Goal: Information Seeking & Learning: Learn about a topic

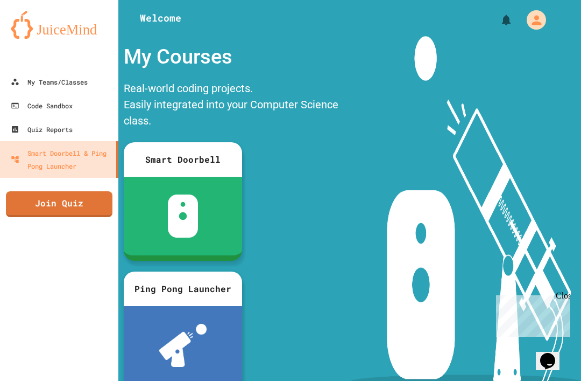
click at [88, 76] on div "My Teams/Classes" at bounding box center [49, 81] width 77 height 13
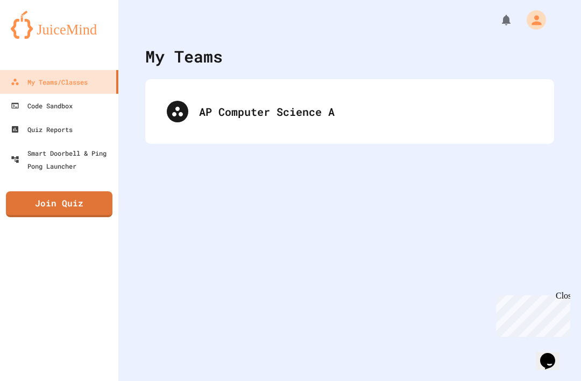
click at [197, 109] on div "AP Computer Science A" at bounding box center [350, 111] width 388 height 43
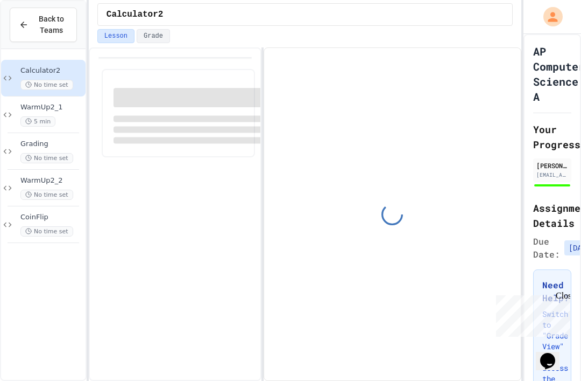
scroll to position [30, 0]
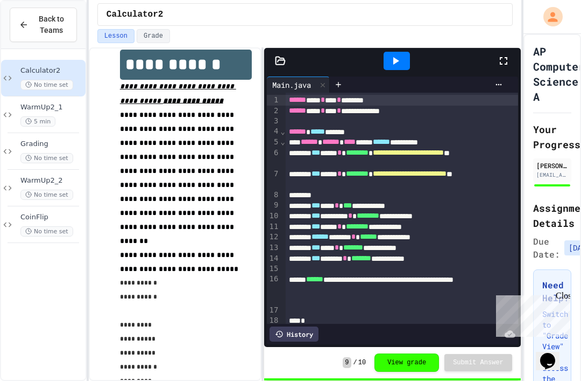
click at [69, 213] on span "CoinFlip" at bounding box center [51, 217] width 63 height 9
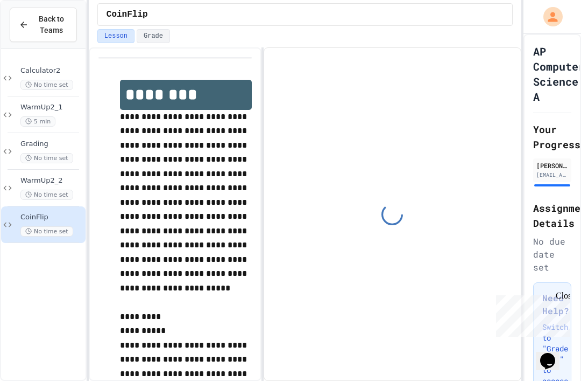
scroll to position [30, 0]
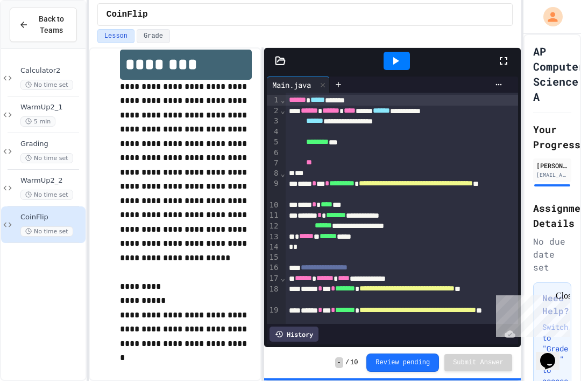
click at [394, 57] on icon at bounding box center [396, 61] width 6 height 8
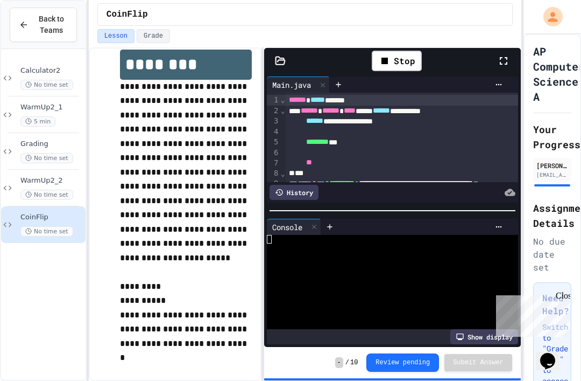
click at [420, 261] on div at bounding box center [388, 265] width 242 height 9
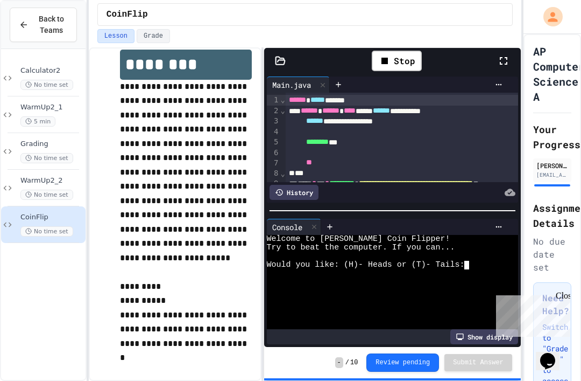
type textarea "*"
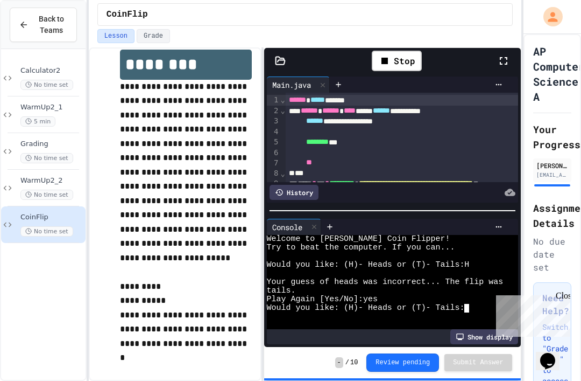
type textarea "*"
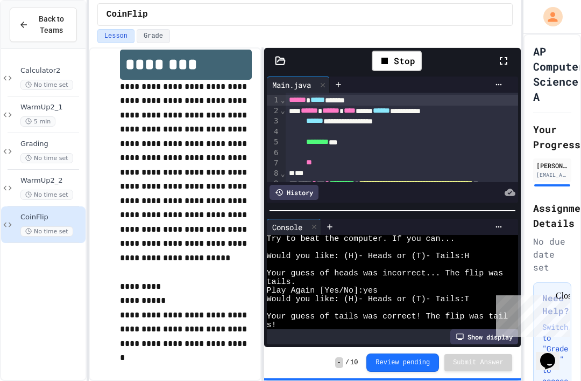
scroll to position [9, 0]
type textarea "**"
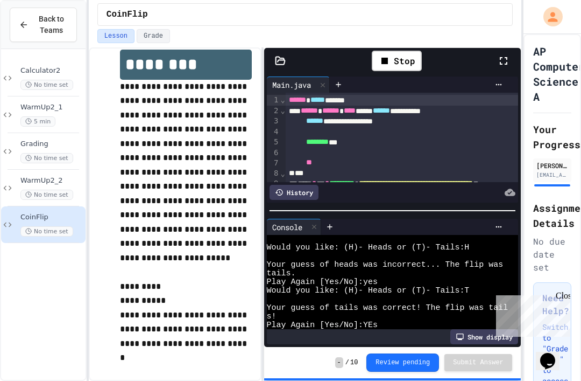
type textarea "*"
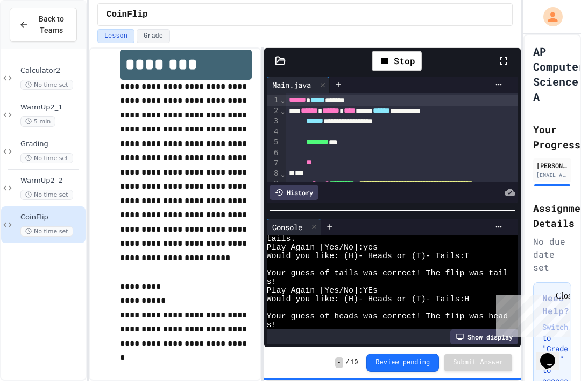
scroll to position [60, 0]
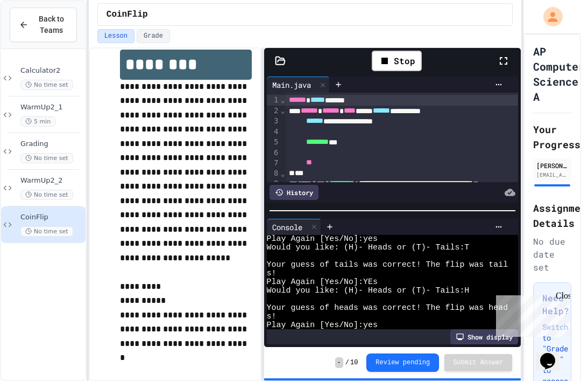
type textarea "*"
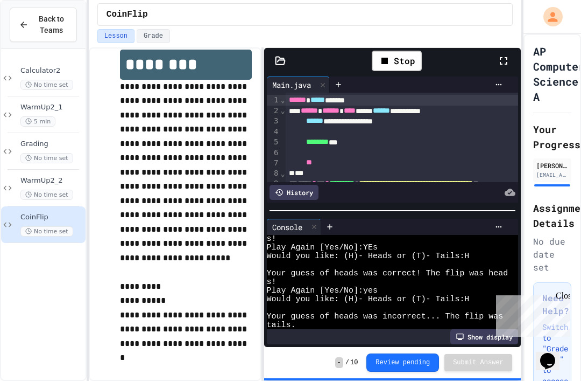
scroll to position [0, 5]
type textarea "**"
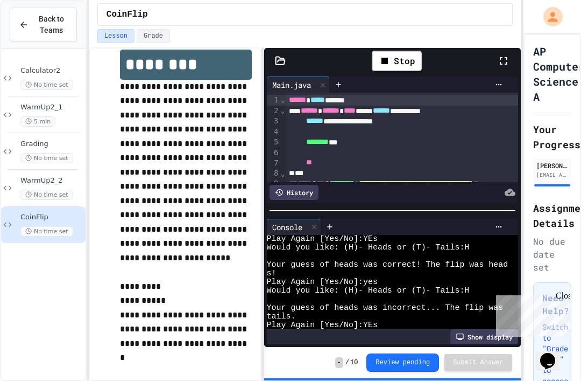
scroll to position [103, 0]
type textarea "*"
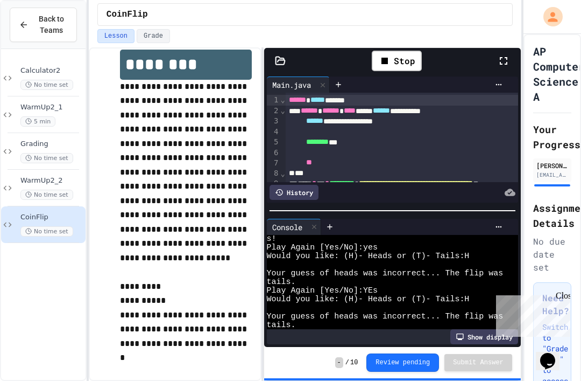
type textarea "*"
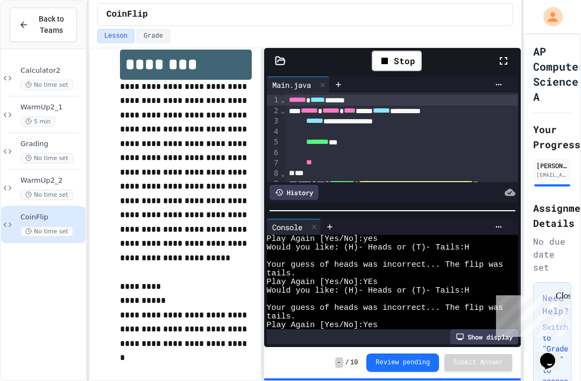
type textarea "*"
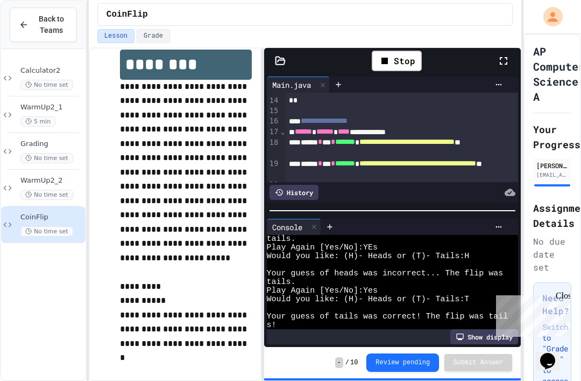
type textarea "*"
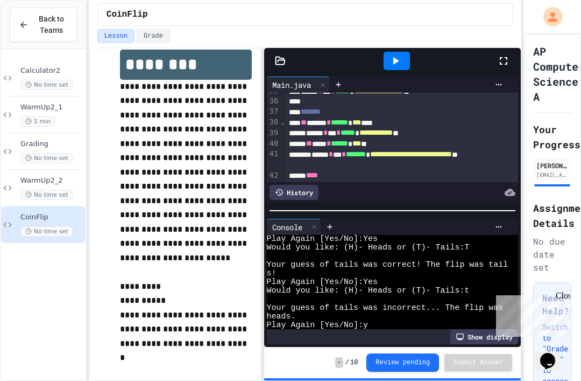
click at [394, 52] on div at bounding box center [397, 61] width 26 height 18
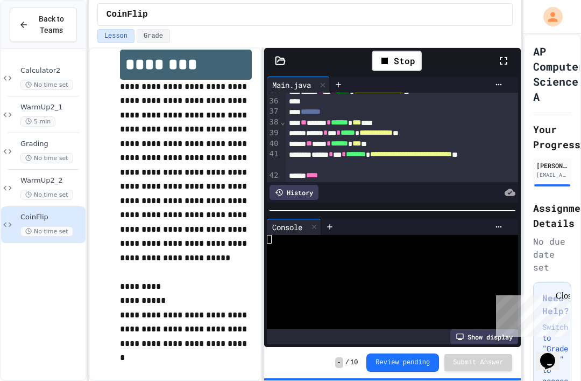
click at [352, 261] on div at bounding box center [388, 265] width 242 height 9
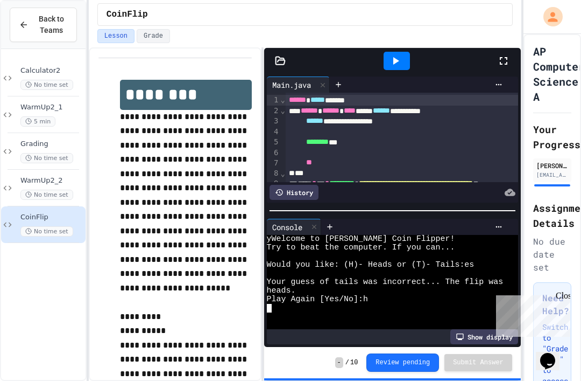
click at [32, 24] on div "Back to Teams" at bounding box center [43, 24] width 49 height 23
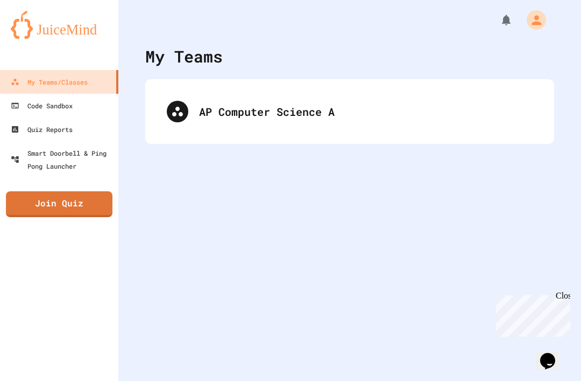
click at [179, 116] on icon at bounding box center [177, 111] width 13 height 13
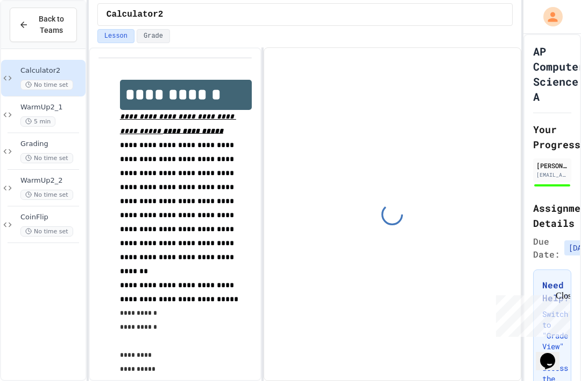
scroll to position [30, 0]
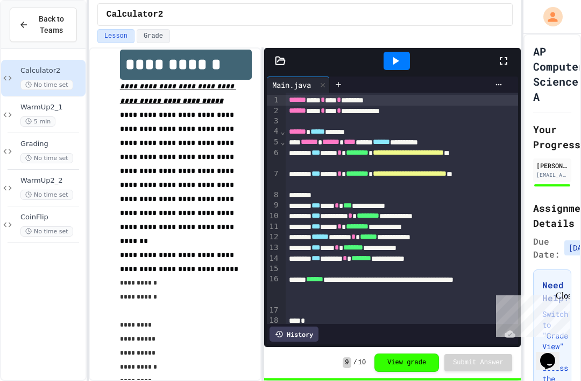
click at [28, 9] on button "Back to Teams" at bounding box center [43, 25] width 67 height 34
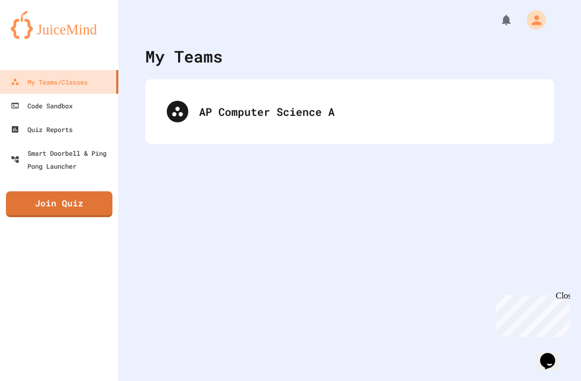
click at [21, 27] on img at bounding box center [59, 25] width 97 height 28
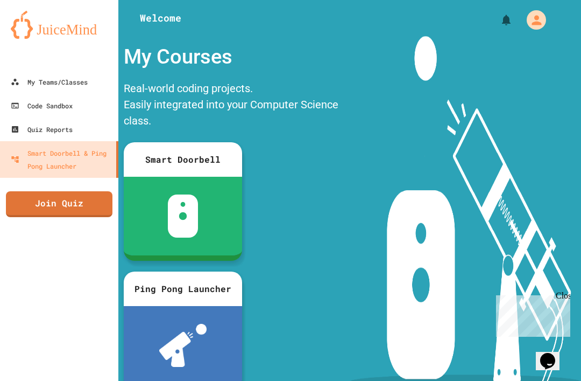
click at [25, 31] on img at bounding box center [59, 25] width 97 height 28
